Goal: Navigation & Orientation: Find specific page/section

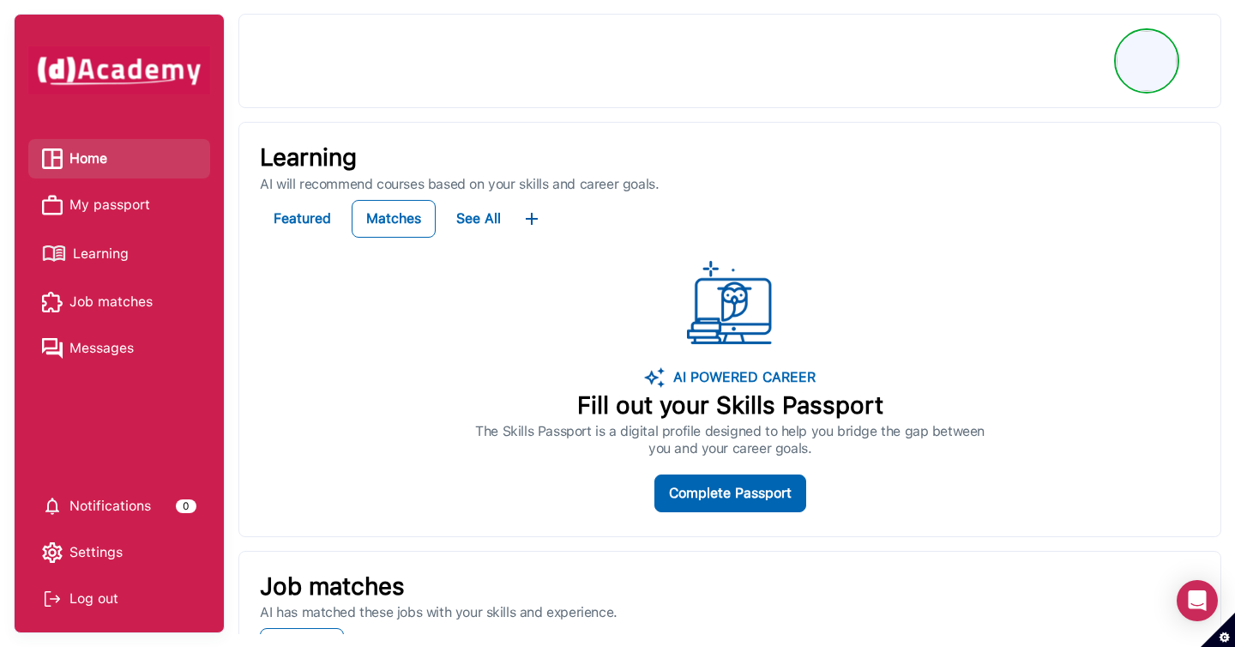
click at [112, 259] on span "Learning" at bounding box center [101, 254] width 56 height 26
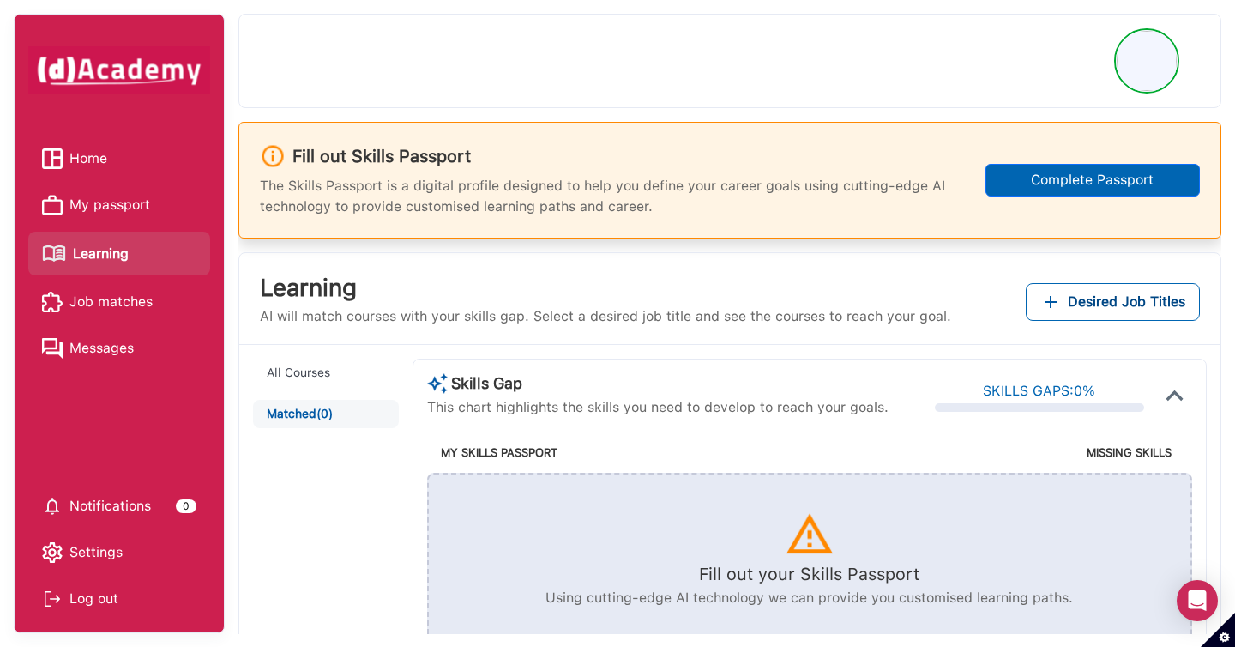
click at [115, 206] on span "My passport" at bounding box center [109, 205] width 81 height 26
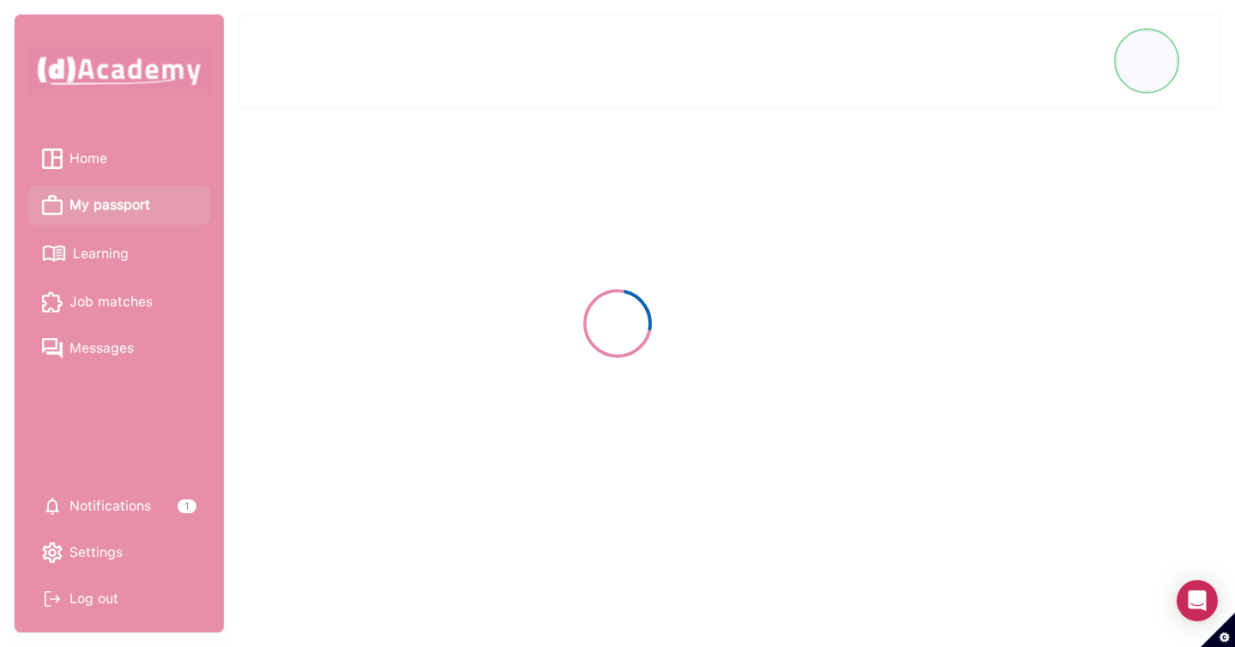
click at [104, 257] on div at bounding box center [617, 323] width 1235 height 647
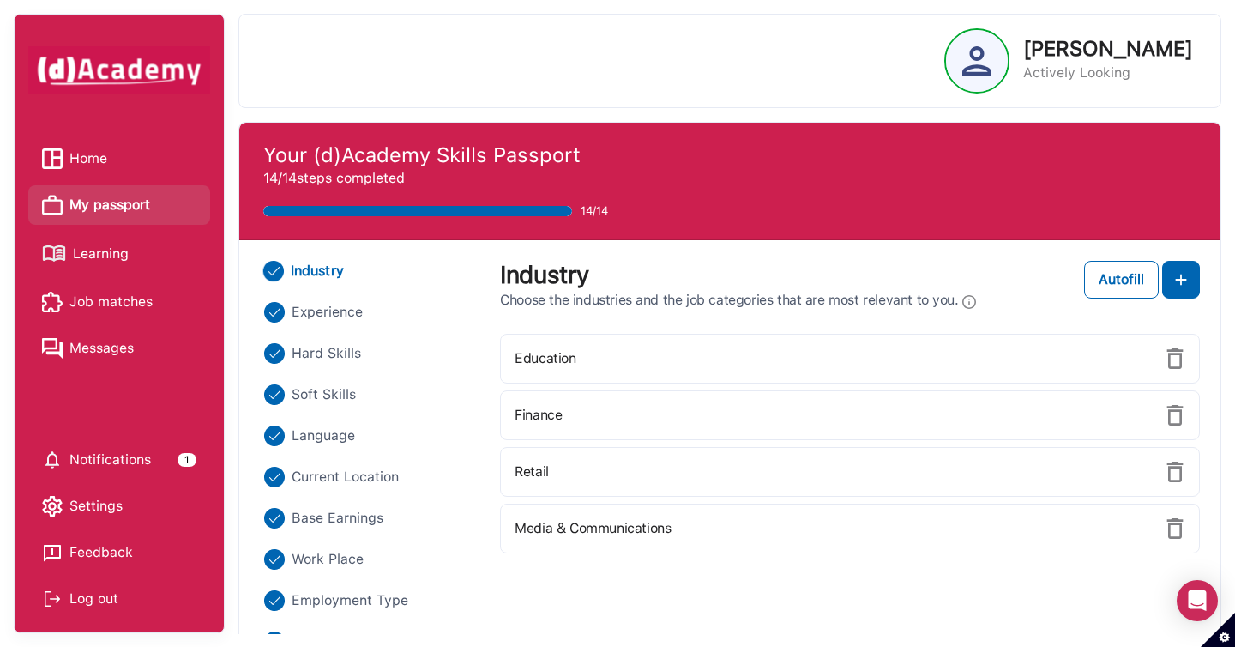
click at [102, 604] on div "Log out" at bounding box center [119, 599] width 154 height 26
